Goal: Task Accomplishment & Management: Use online tool/utility

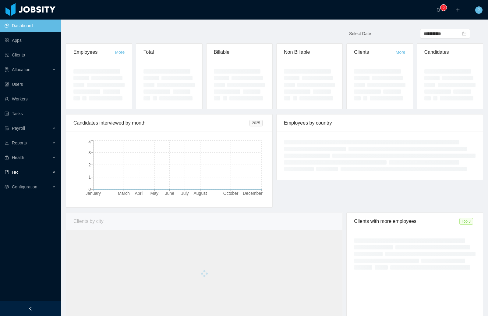
click at [37, 175] on div "HR" at bounding box center [30, 172] width 61 height 12
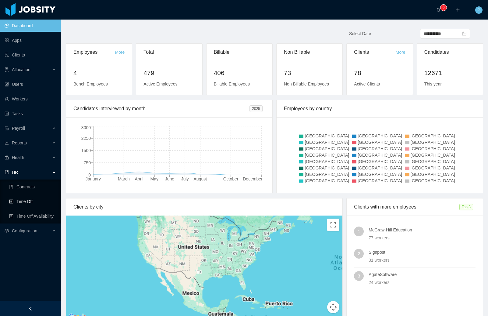
click at [34, 203] on link "Time Off" at bounding box center [32, 201] width 47 height 12
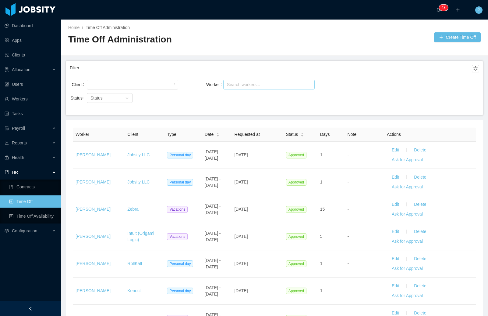
click at [285, 86] on div "Search workers..." at bounding box center [266, 84] width 79 height 6
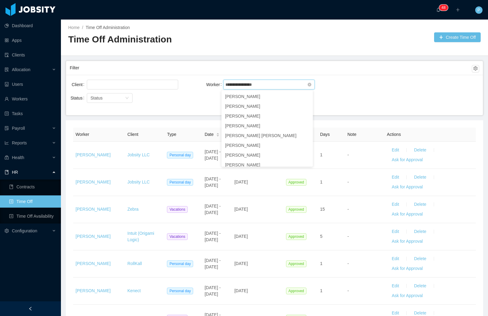
click at [237, 86] on input "**********" at bounding box center [242, 84] width 34 height 7
type input "*****"
click at [245, 99] on li "[PERSON_NAME]" at bounding box center [267, 96] width 91 height 10
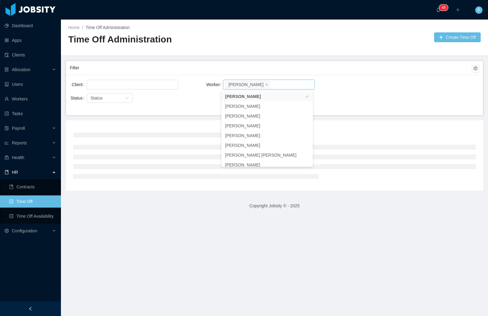
click at [385, 77] on div "Client Worker Search workers... [PERSON_NAME] Status Status" at bounding box center [274, 95] width 417 height 40
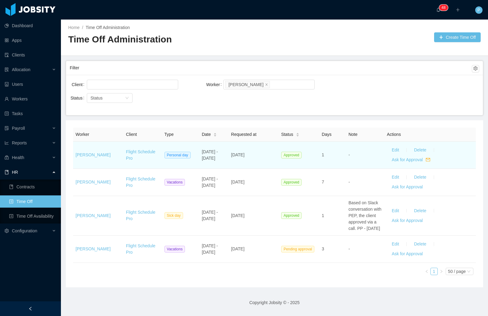
scroll to position [4, 0]
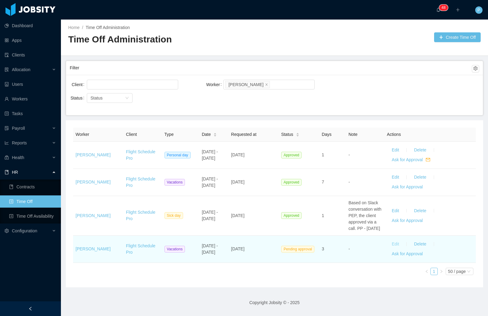
click at [392, 247] on button "Edit" at bounding box center [395, 244] width 17 height 10
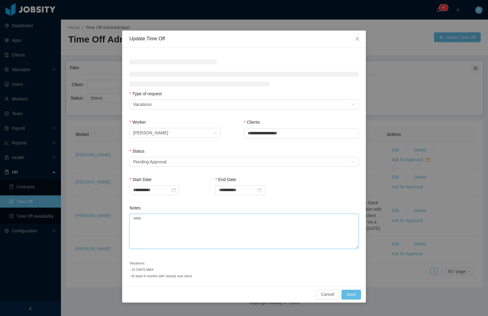
click at [191, 232] on textarea "Notes" at bounding box center [244, 230] width 229 height 35
click at [193, 162] on div "Select status Pending Approval" at bounding box center [242, 161] width 218 height 9
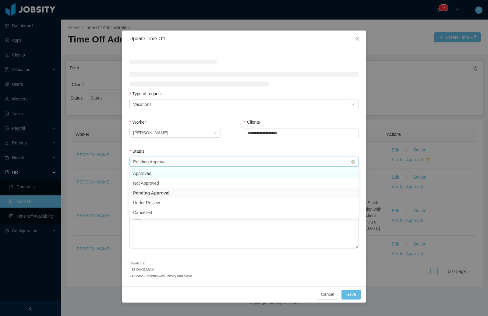
click at [164, 169] on div "Status Select status Pending Approval" at bounding box center [244, 158] width 229 height 21
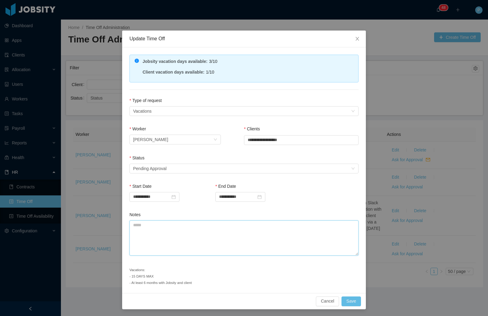
click at [162, 235] on textarea "Notes" at bounding box center [244, 237] width 229 height 35
click at [163, 165] on div "Pending Approval" at bounding box center [150, 168] width 34 height 9
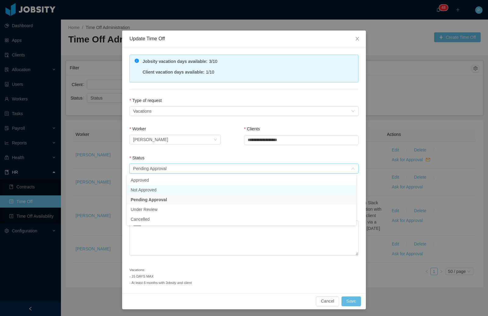
click at [149, 185] on li "Not Approved" at bounding box center [241, 190] width 229 height 10
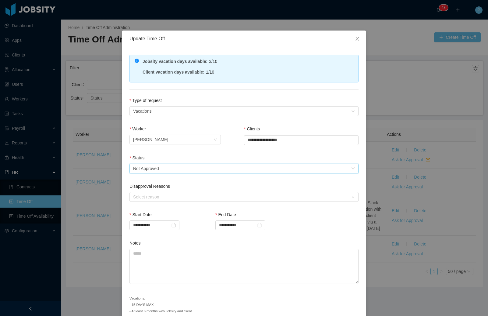
click at [149, 179] on form "**********" at bounding box center [244, 192] width 229 height 190
click at [150, 173] on div "Status Select status Not Approved" at bounding box center [244, 165] width 229 height 21
click at [152, 170] on div "Not Approved" at bounding box center [146, 168] width 26 height 9
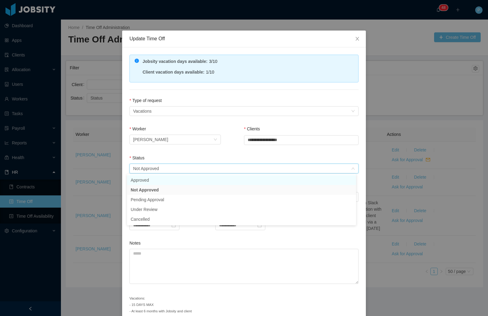
click at [151, 182] on li "Approved" at bounding box center [241, 180] width 229 height 10
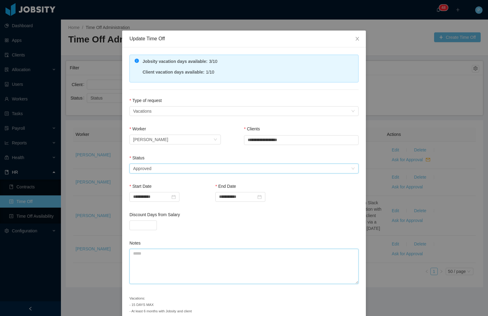
click at [148, 262] on textarea "Notes" at bounding box center [244, 265] width 229 height 35
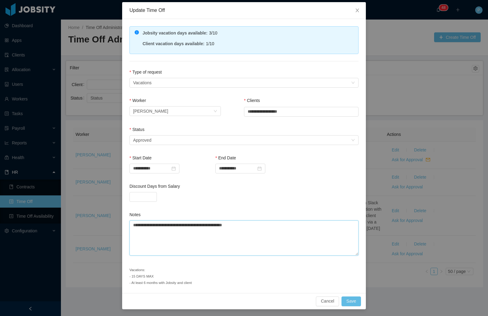
scroll to position [29, 0]
type textarea "**********"
click at [352, 300] on button "Save" at bounding box center [352, 301] width 20 height 10
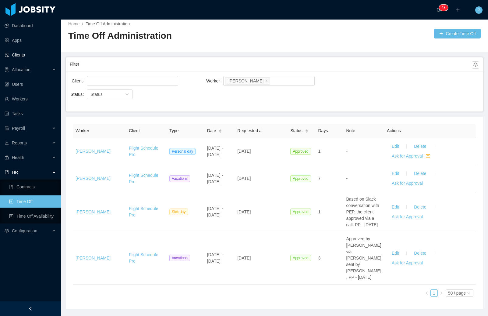
click at [20, 56] on link "Clients" at bounding box center [31, 55] width 52 height 12
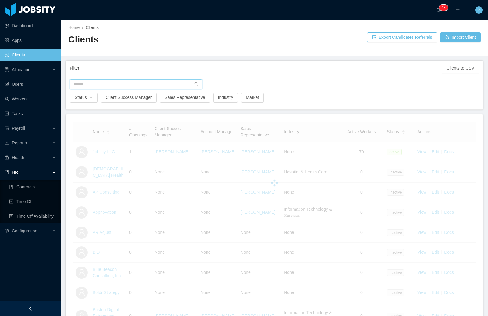
click at [113, 84] on input "text" at bounding box center [136, 84] width 133 height 10
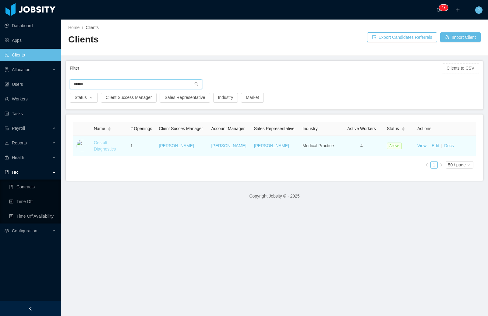
type input "******"
click at [95, 141] on link "Gestalt Diagnostics" at bounding box center [105, 145] width 22 height 11
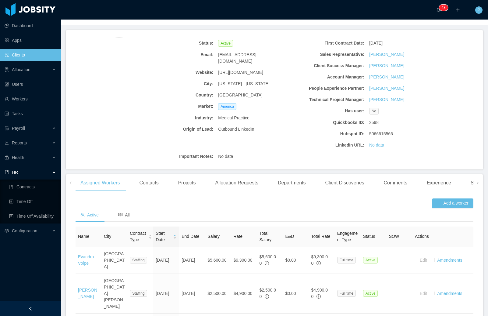
scroll to position [101, 0]
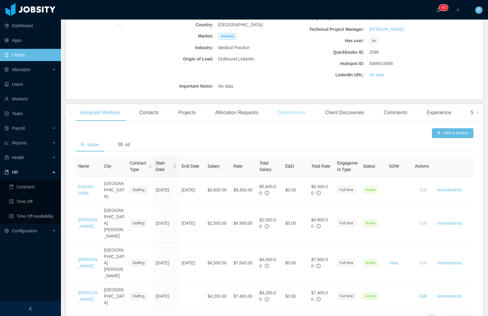
click at [310, 114] on div "Departments" at bounding box center [292, 112] width 38 height 17
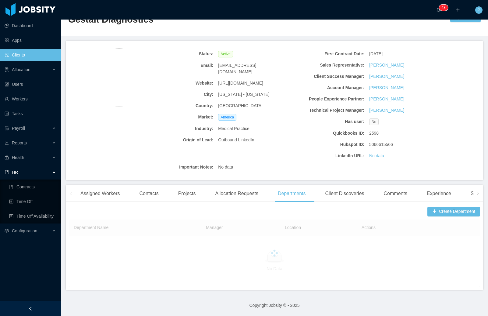
scroll to position [28, 0]
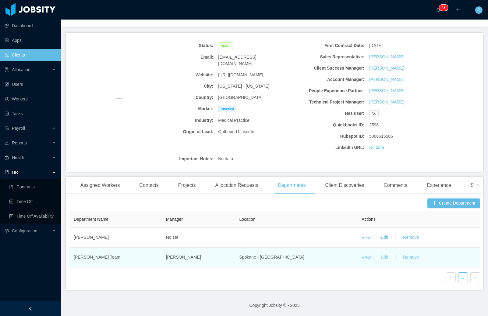
click at [383, 258] on button "Edit" at bounding box center [384, 257] width 17 height 10
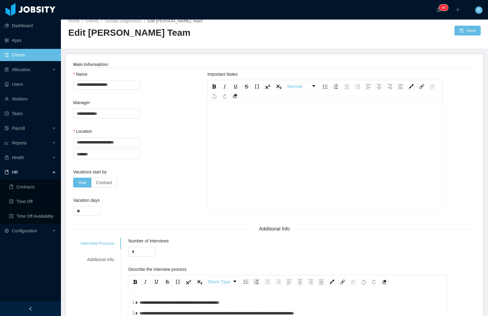
scroll to position [8, 0]
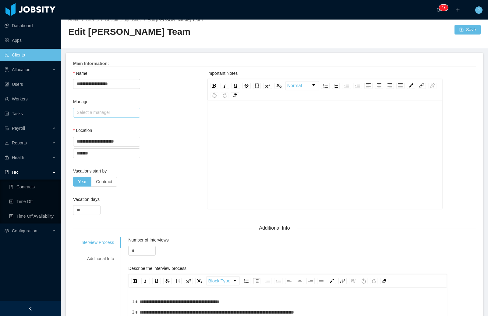
click at [115, 112] on input "text" at bounding box center [106, 113] width 67 height 10
click at [150, 77] on div "**********" at bounding box center [140, 84] width 134 height 28
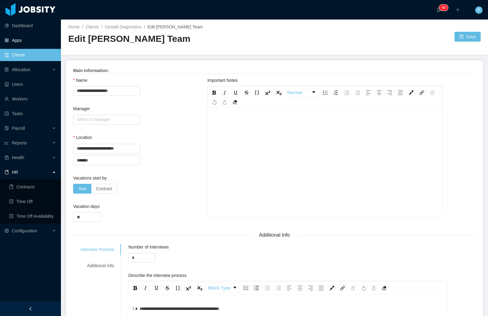
scroll to position [0, 0]
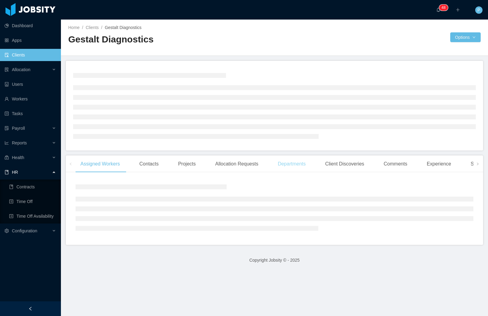
click at [304, 162] on div "Departments" at bounding box center [292, 163] width 38 height 17
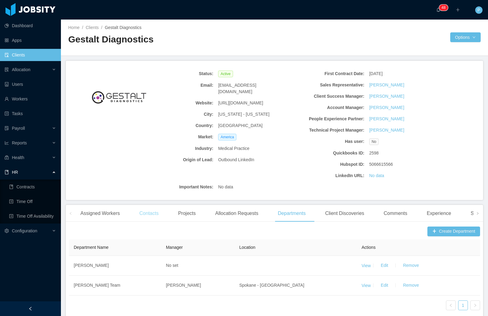
click at [146, 211] on div "Contacts" at bounding box center [149, 213] width 29 height 17
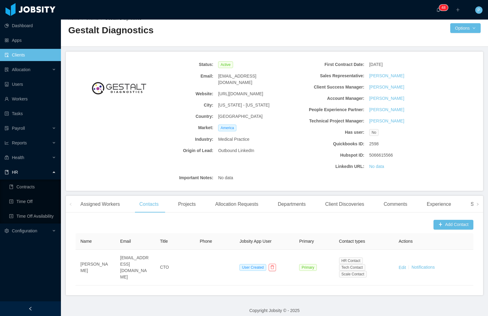
scroll to position [10, 0]
click at [18, 54] on link "Clients" at bounding box center [31, 55] width 52 height 12
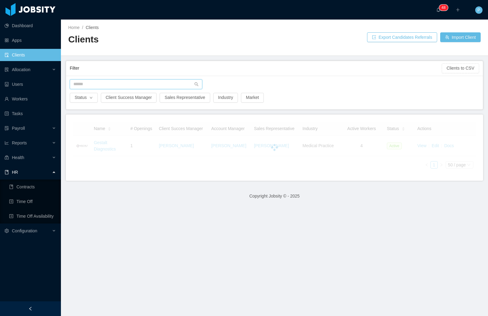
click at [155, 86] on input "text" at bounding box center [136, 84] width 133 height 10
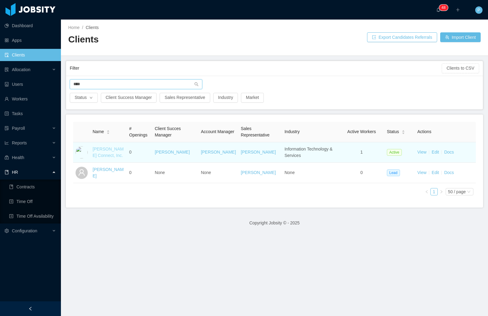
type input "****"
click at [114, 148] on link "[PERSON_NAME] Connect, Inc." at bounding box center [108, 151] width 31 height 11
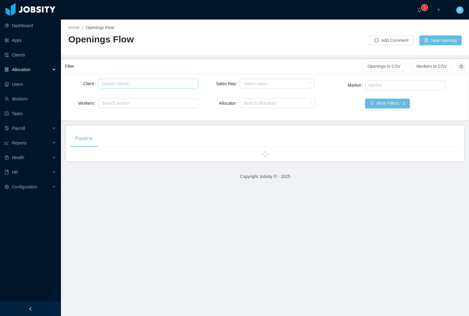
click at [139, 82] on div "Search clients" at bounding box center [147, 83] width 90 height 6
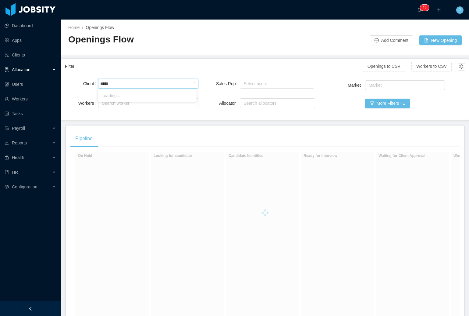
type input "******"
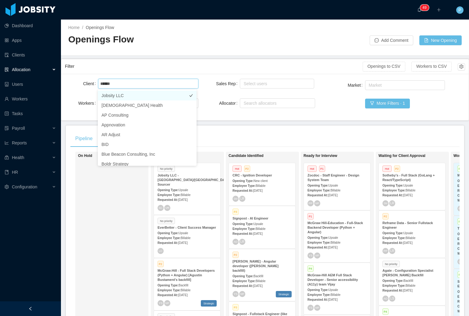
click at [127, 94] on li "Jobsity LLC" at bounding box center [147, 96] width 99 height 10
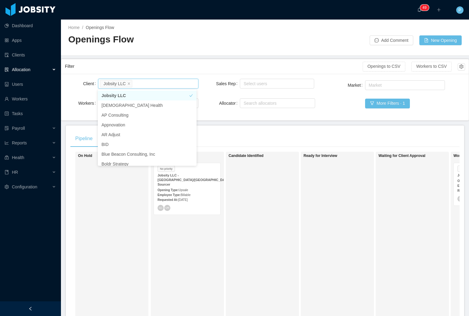
click at [197, 186] on div "Opening Type: Upsale" at bounding box center [187, 189] width 59 height 6
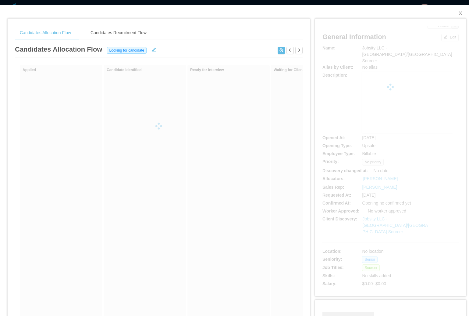
click at [227, 187] on div at bounding box center [159, 126] width 288 height 122
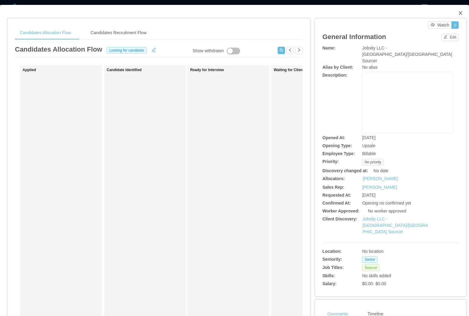
click at [455, 9] on span "Close" at bounding box center [460, 13] width 17 height 17
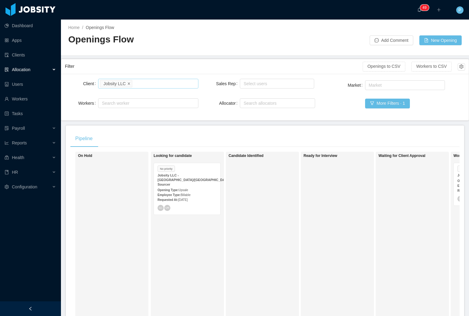
click at [130, 86] on span at bounding box center [128, 82] width 3 height 5
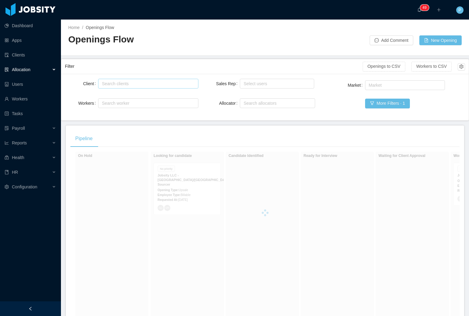
click at [130, 83] on div "Search clients" at bounding box center [147, 83] width 90 height 6
type input "******"
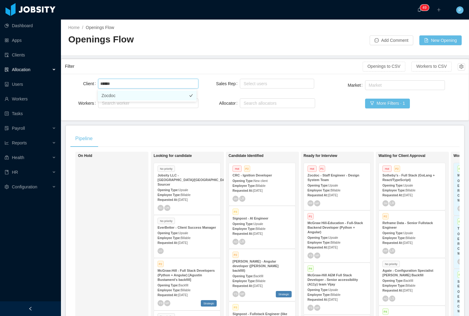
click at [106, 96] on li "Zocdoc" at bounding box center [147, 96] width 99 height 10
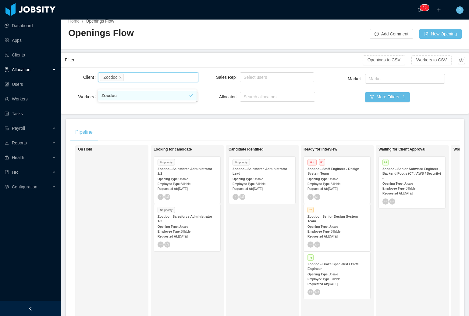
scroll to position [17, 0]
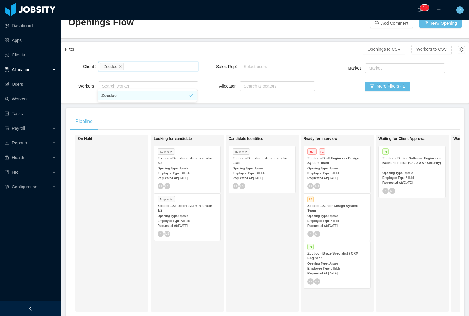
click at [353, 255] on strong "Zocdoc - Braze Specialist / CRM Engineer" at bounding box center [333, 255] width 51 height 8
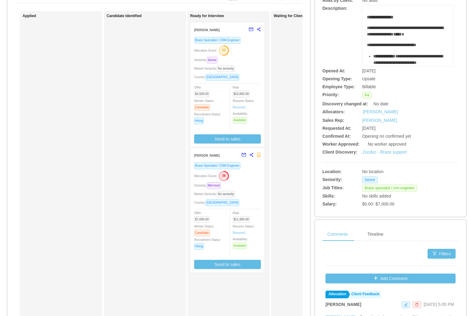
scroll to position [41, 0]
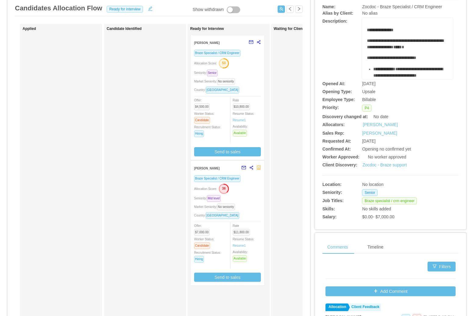
click at [255, 81] on div "Market Seniority: No seniority" at bounding box center [227, 81] width 67 height 7
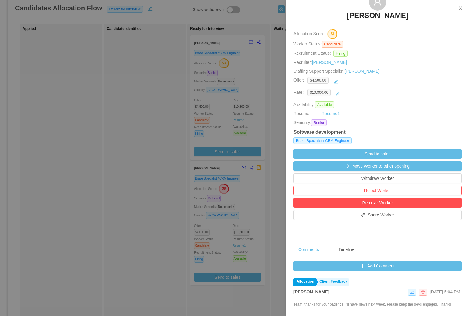
scroll to position [38, 0]
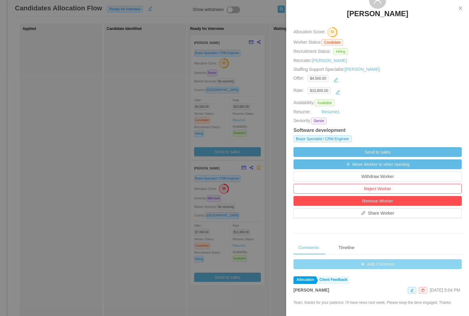
click at [372, 264] on button "Add Comment" at bounding box center [378, 264] width 168 height 10
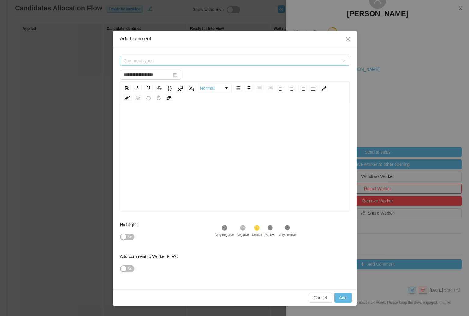
click at [165, 63] on span "Comment types" at bounding box center [231, 61] width 215 height 6
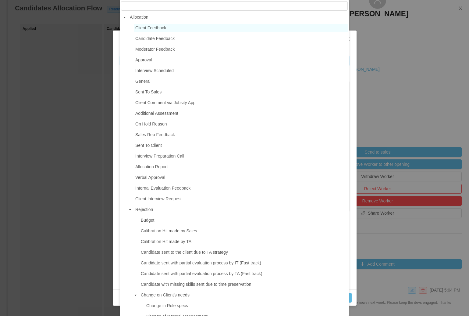
type input "**********"
click at [164, 25] on span "Client Feedback" at bounding box center [241, 28] width 214 height 8
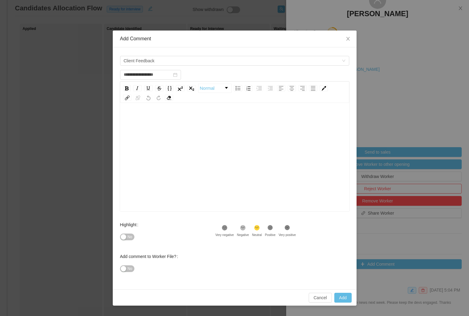
click at [159, 116] on div "rdw-editor" at bounding box center [235, 119] width 220 height 12
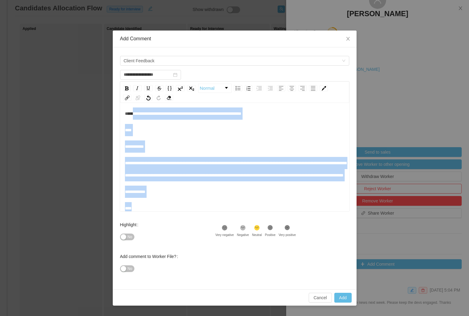
scroll to position [0, 0]
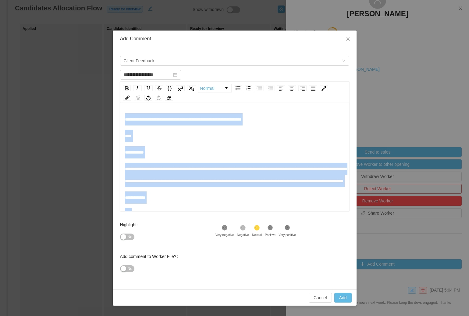
drag, startPoint x: 142, startPoint y: 199, endPoint x: 120, endPoint y: 114, distance: 87.9
click at [120, 114] on div "**********" at bounding box center [234, 157] width 229 height 107
copy div "**********"
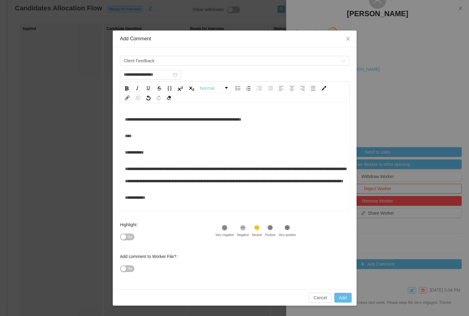
click at [265, 229] on div ".st2{fill:#2a2522} Neutral" at bounding box center [258, 230] width 13 height 12
click at [270, 229] on div ".st1{fill:#232323}" at bounding box center [270, 228] width 11 height 8
click at [334, 296] on button "Add" at bounding box center [342, 297] width 17 height 10
type input "**********"
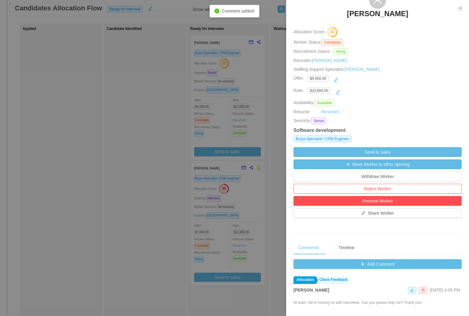
click at [283, 68] on div at bounding box center [234, 158] width 469 height 316
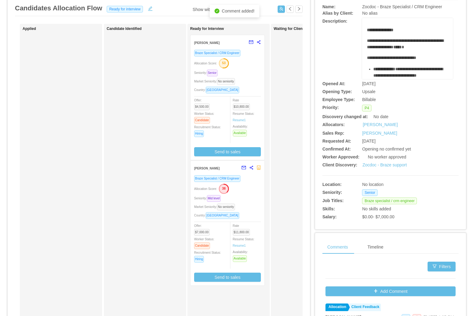
click at [258, 193] on div "Braze Specialist / CRM Engineer Allocation Score: 38 Seniority: Mid level Marke…" at bounding box center [227, 228] width 67 height 107
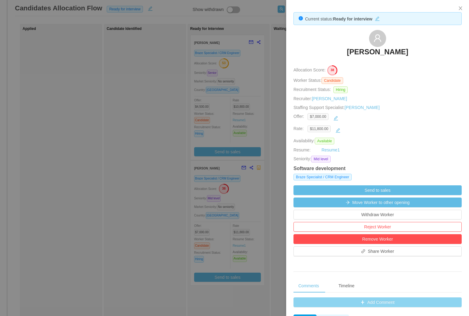
click at [378, 127] on div "$11,800.00" at bounding box center [381, 130] width 147 height 10
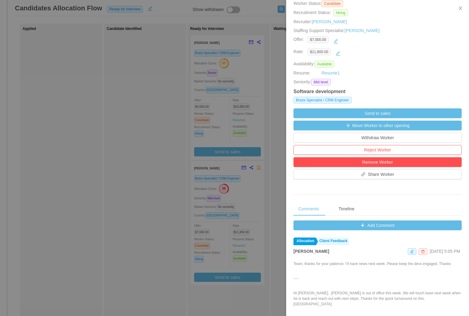
scroll to position [187, 0]
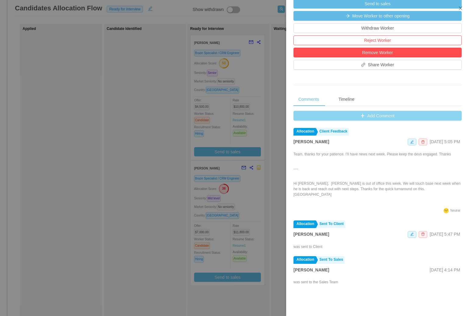
click at [370, 113] on button "Add Comment" at bounding box center [378, 116] width 168 height 10
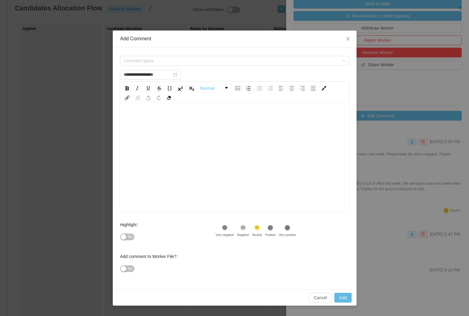
click at [265, 126] on div "rdw-editor" at bounding box center [235, 166] width 220 height 107
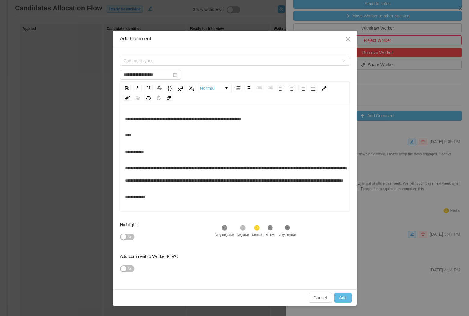
scroll to position [0, 0]
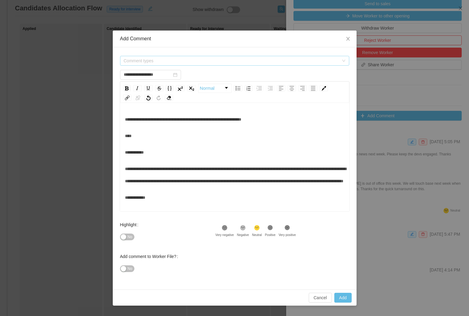
click at [183, 60] on span "Comment types" at bounding box center [231, 61] width 215 height 6
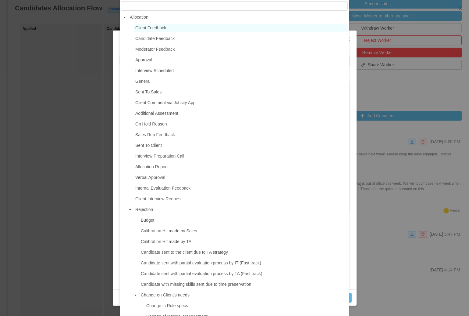
click at [187, 26] on span "Client Feedback" at bounding box center [241, 28] width 214 height 8
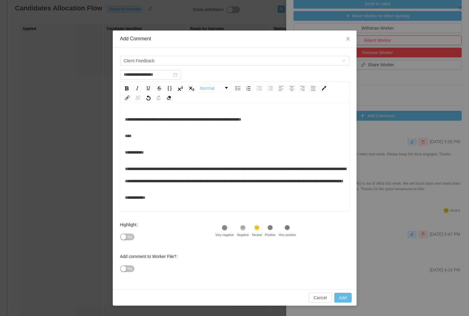
click at [273, 226] on icon ".st1{fill:#232323}" at bounding box center [270, 227] width 6 height 6
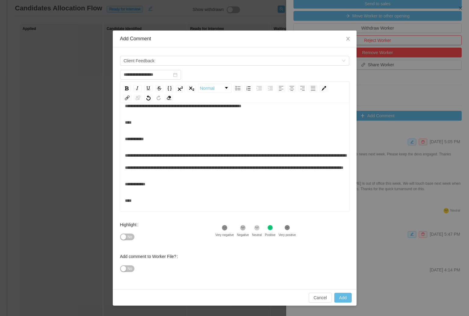
scroll to position [21, 0]
click at [348, 301] on button "Add" at bounding box center [342, 297] width 17 height 10
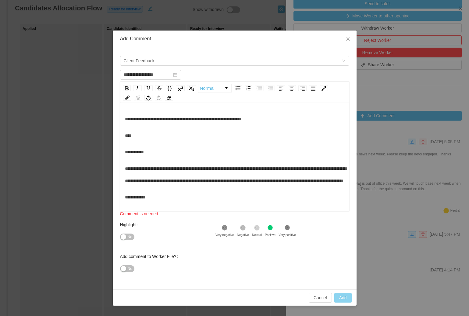
scroll to position [0, 0]
click at [166, 144] on div "**********" at bounding box center [235, 166] width 220 height 107
click at [164, 113] on div "**********" at bounding box center [235, 119] width 220 height 12
type input "**********"
click at [344, 301] on button "Add" at bounding box center [342, 297] width 17 height 10
